Goal: Transaction & Acquisition: Subscribe to service/newsletter

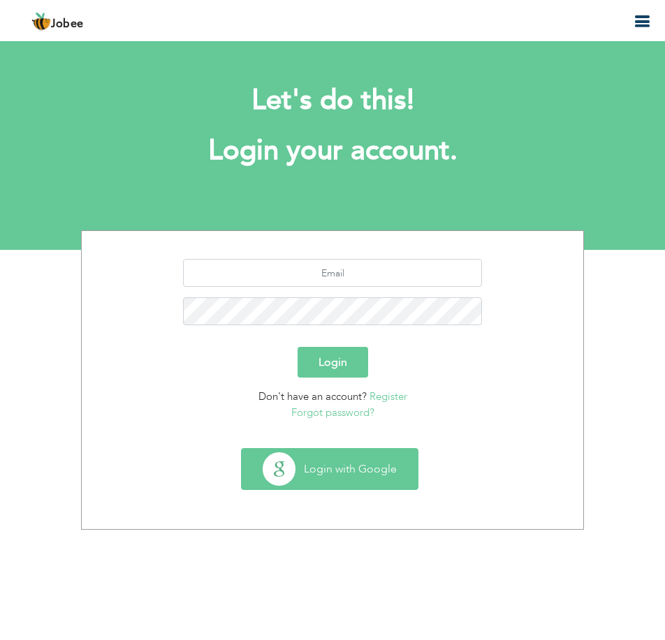
click at [355, 468] on button "Login with Google" at bounding box center [330, 469] width 176 height 40
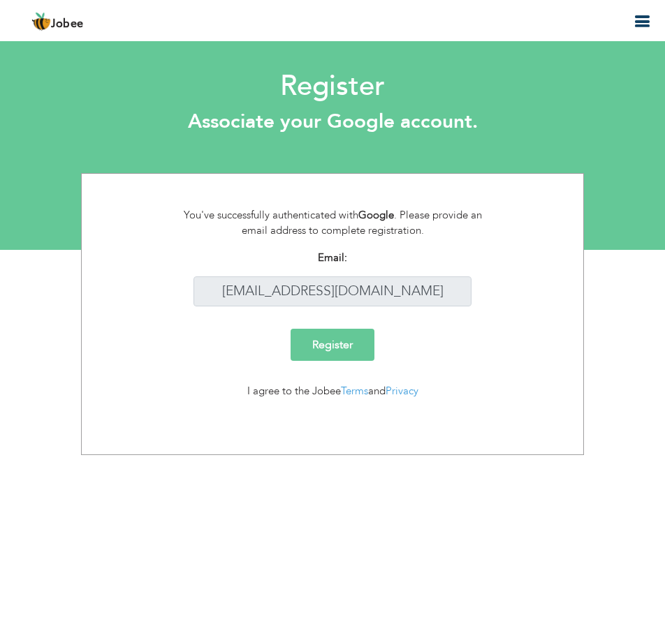
click at [332, 341] on input "Register" at bounding box center [332, 345] width 84 height 32
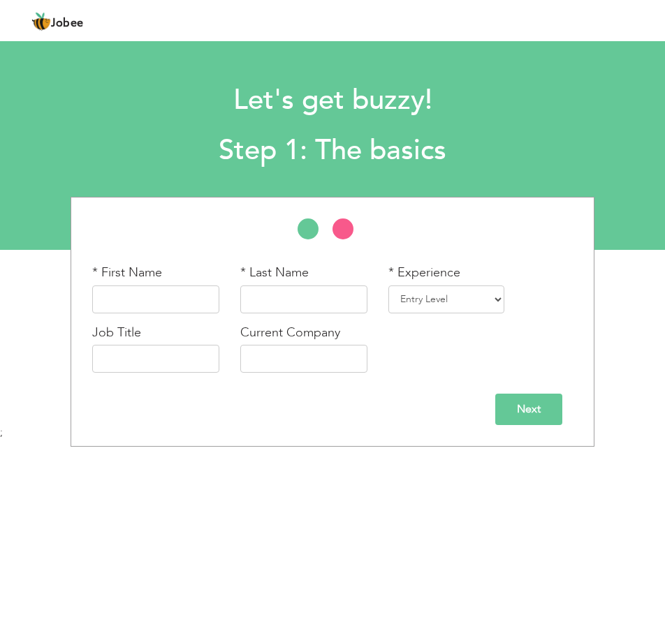
click at [82, 29] on span "Jobee" at bounding box center [67, 23] width 33 height 11
click at [69, 24] on span "Jobee" at bounding box center [67, 23] width 33 height 11
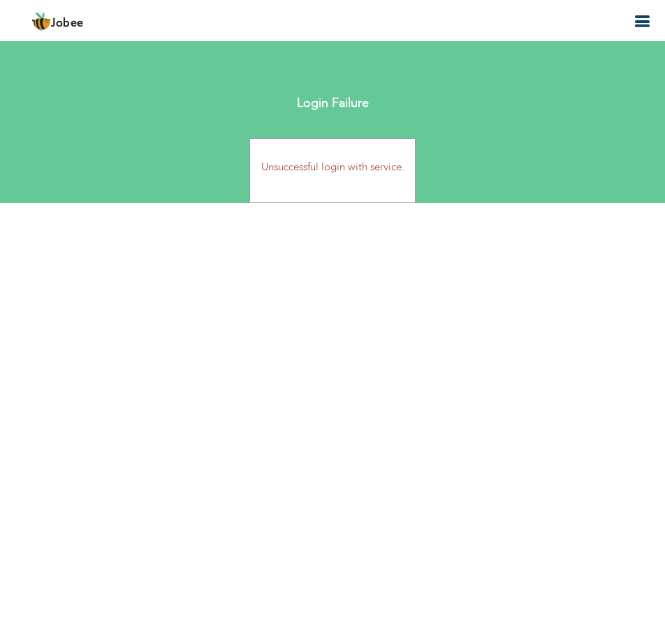
click at [644, 36] on header "Jobee Back to Profile Resume Templates Resume Templates Cover Letters About My …" at bounding box center [332, 20] width 665 height 42
click at [646, 10] on header "Jobee Back to Profile Resume Templates Resume Templates Cover Letters About My …" at bounding box center [332, 20] width 665 height 42
click at [643, 31] on header "Jobee Back to Profile Resume Templates Resume Templates Cover Letters About My …" at bounding box center [332, 20] width 665 height 42
click at [642, 19] on icon "button" at bounding box center [641, 21] width 17 height 17
